Goal: Task Accomplishment & Management: Complete application form

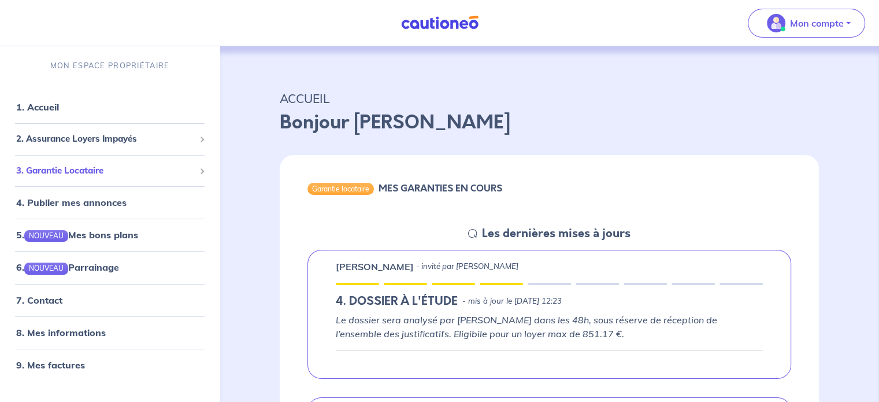
click at [94, 166] on span "3. Garantie Locataire" at bounding box center [105, 170] width 179 height 13
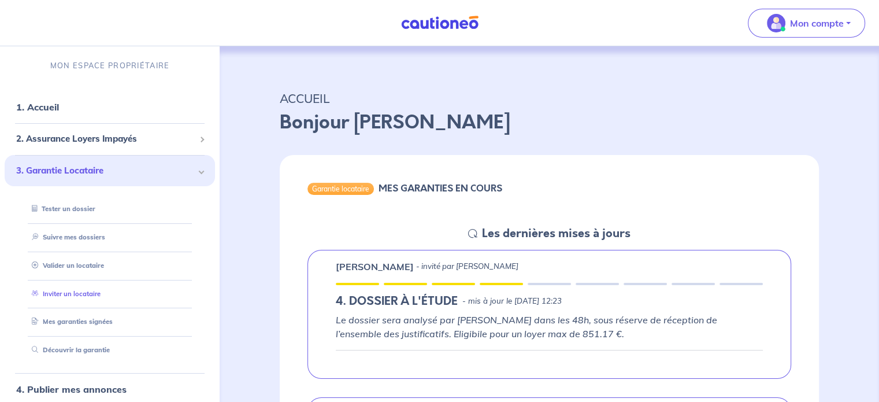
click at [79, 289] on link "Inviter un locataire" at bounding box center [63, 293] width 73 height 8
select select "FR"
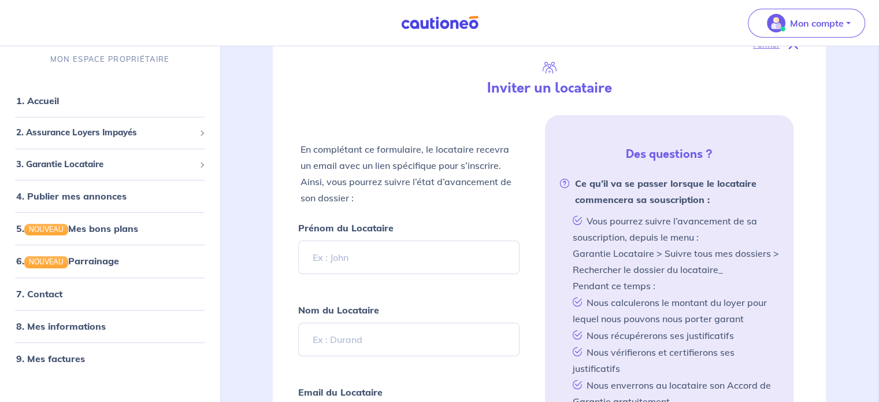
scroll to position [233, 0]
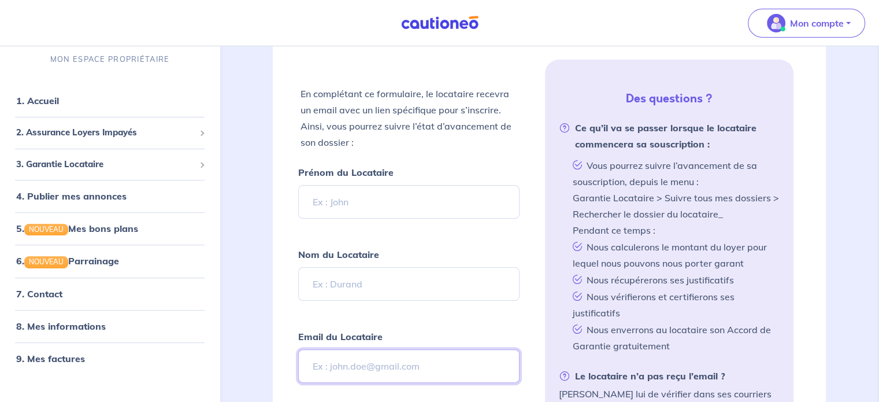
click at [358, 371] on input "Email du Locataire" at bounding box center [408, 366] width 221 height 34
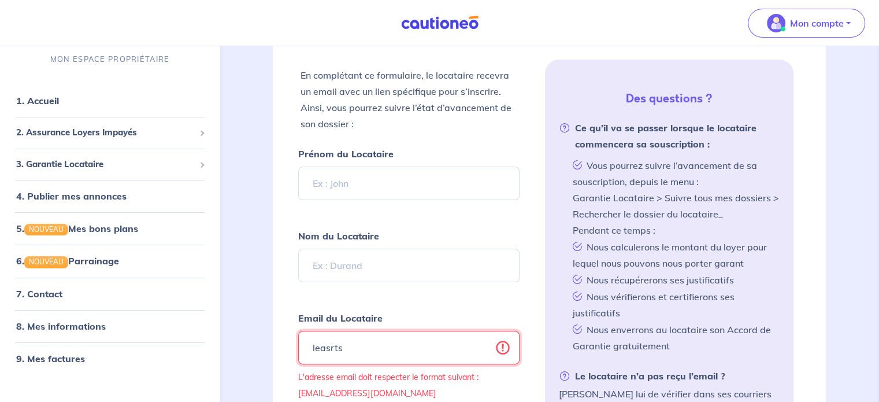
drag, startPoint x: 374, startPoint y: 332, endPoint x: 233, endPoint y: 332, distance: 141.0
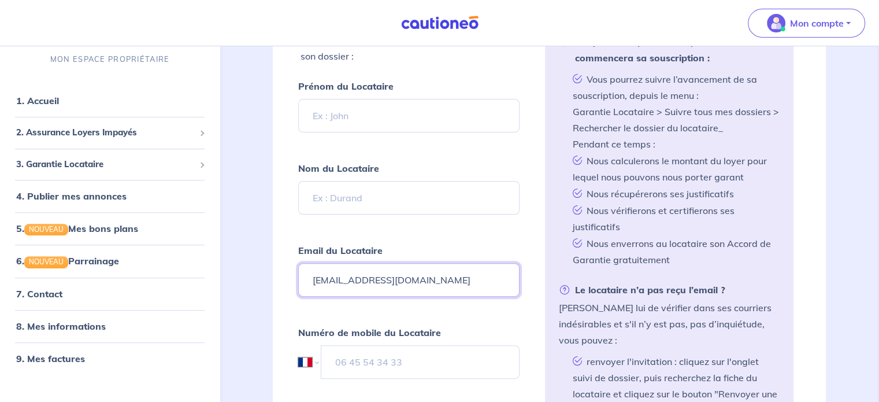
scroll to position [349, 0]
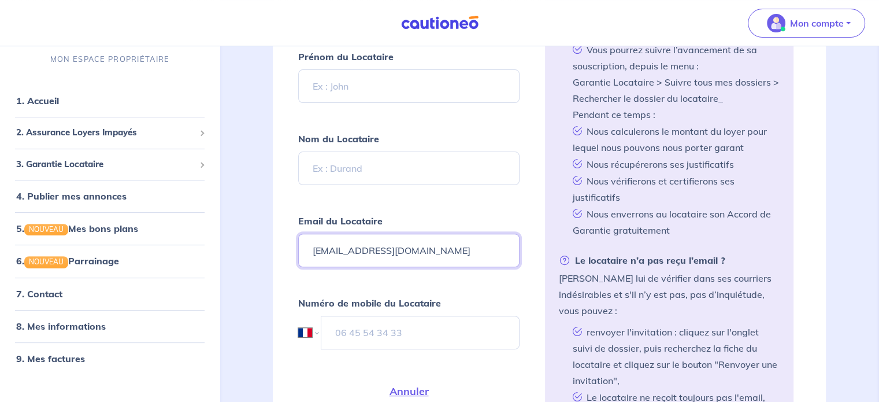
type input "[EMAIL_ADDRESS][DOMAIN_NAME]"
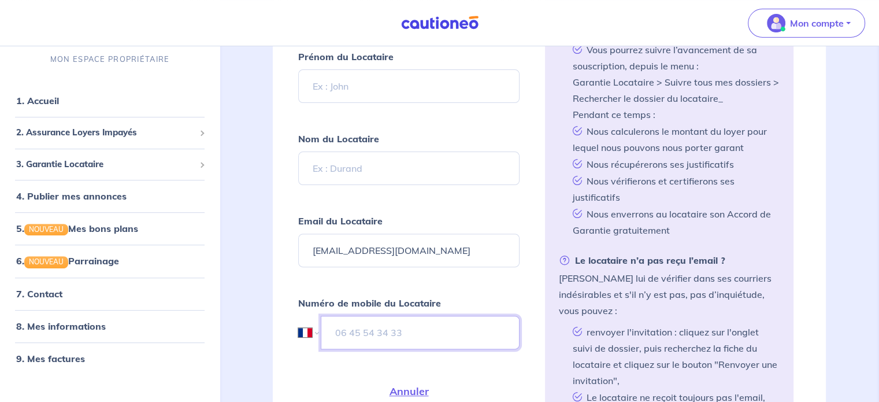
click at [362, 334] on input "tel" at bounding box center [420, 332] width 198 height 34
type input "06 44 30 52 21"
click at [380, 83] on input "Prénom du Locataire" at bounding box center [408, 86] width 221 height 34
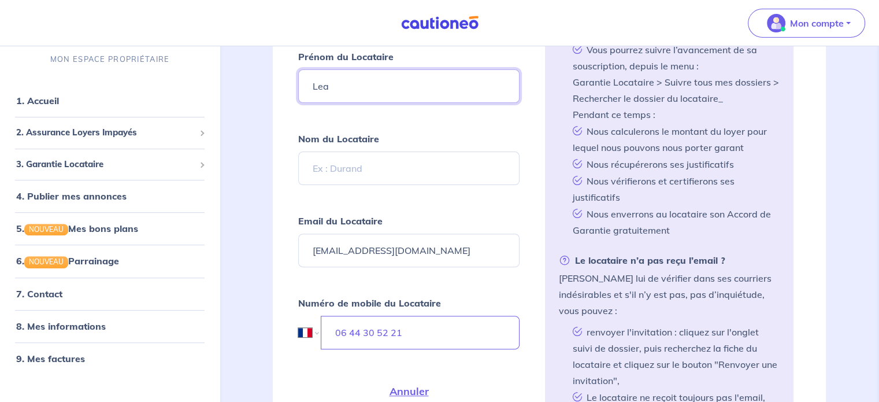
type input "Lea"
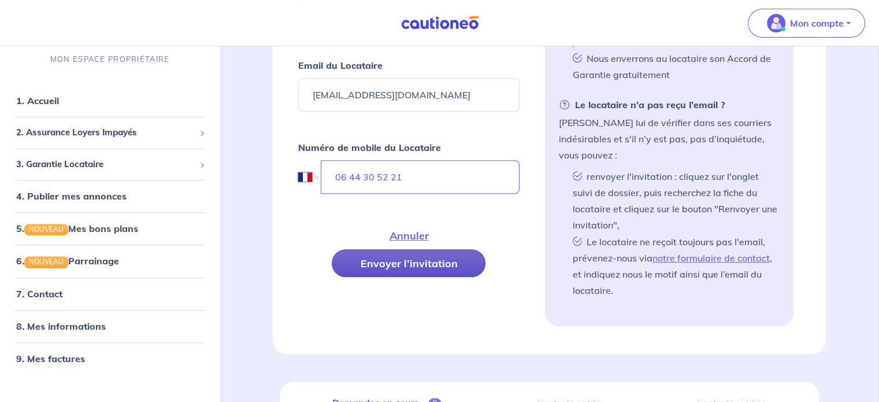
scroll to position [522, 0]
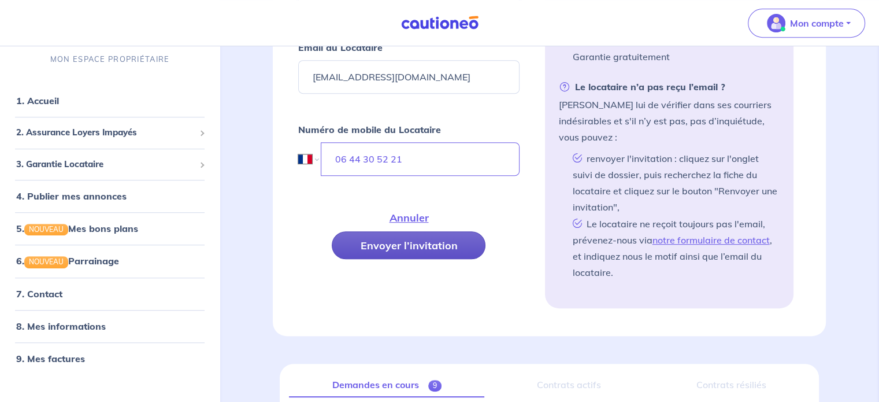
type input "SORTAIS"
click at [419, 240] on button "Envoyer l’invitation" at bounding box center [409, 245] width 154 height 28
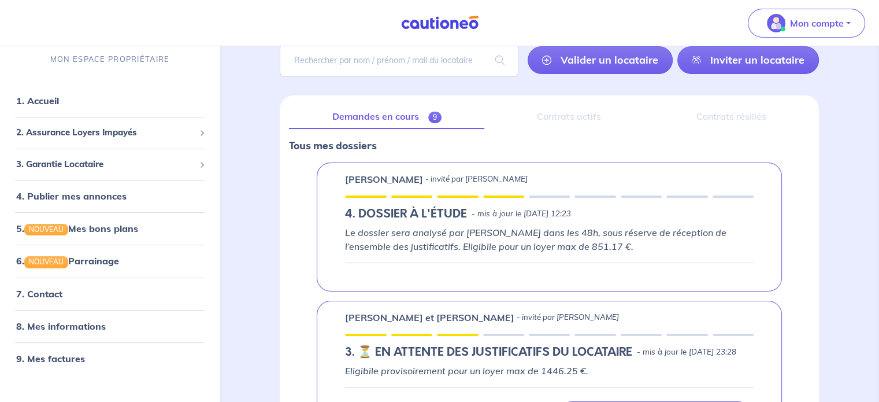
scroll to position [72, 0]
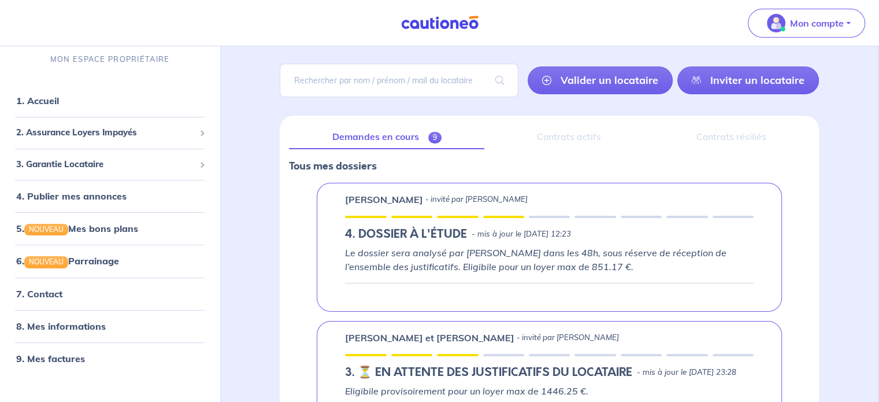
click at [389, 129] on link "Demandes en cours 9" at bounding box center [386, 137] width 195 height 24
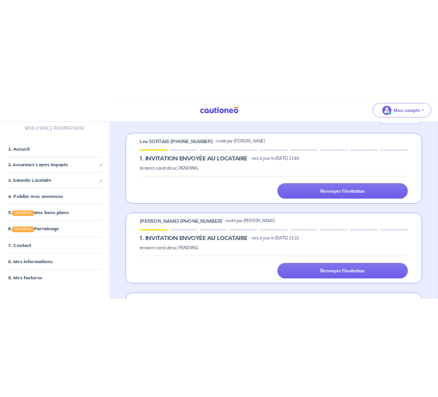
scroll to position [231, 0]
